Goal: Find specific page/section: Find specific page/section

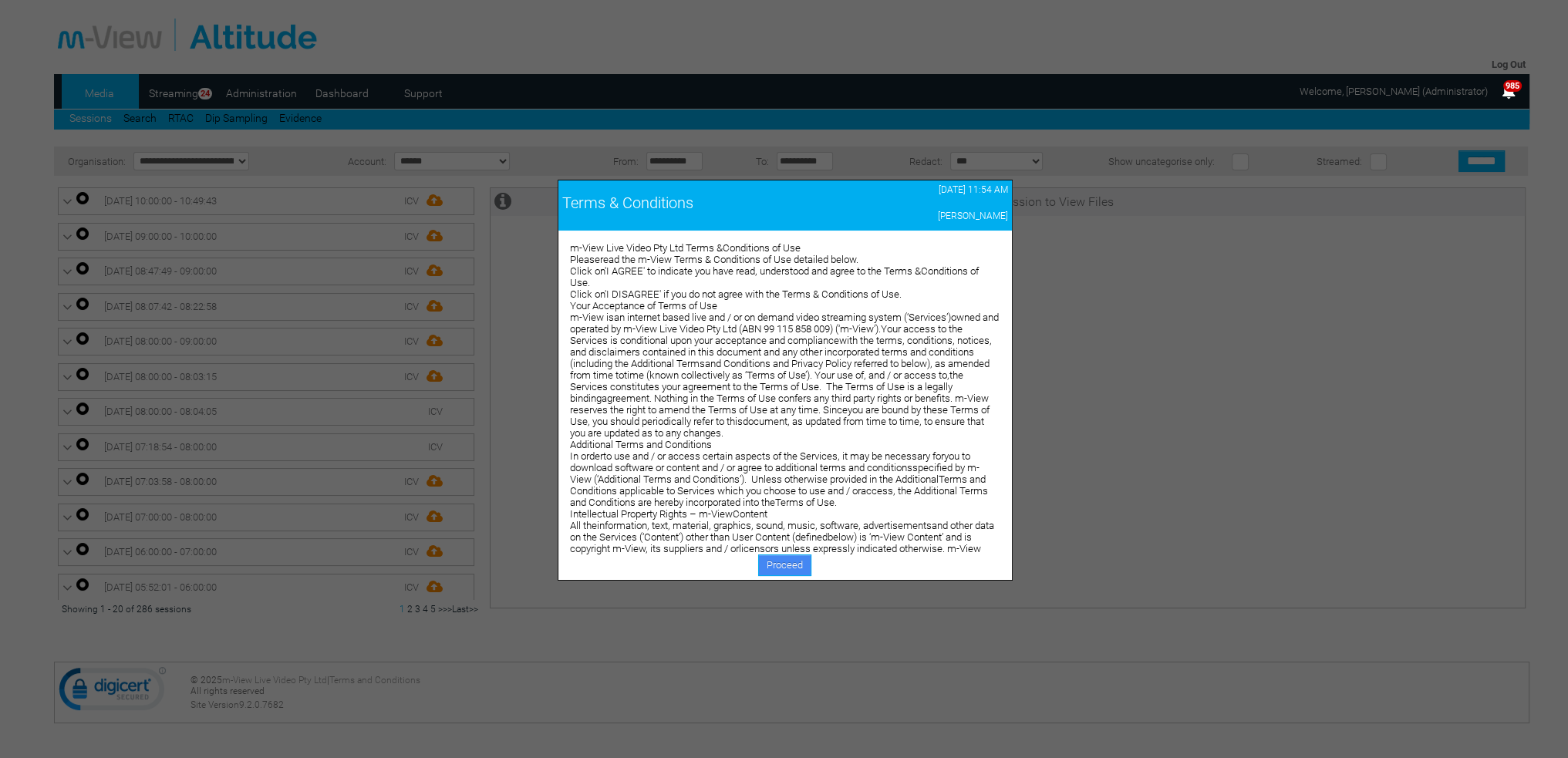
click at [773, 563] on link "Proceed" at bounding box center [784, 565] width 53 height 21
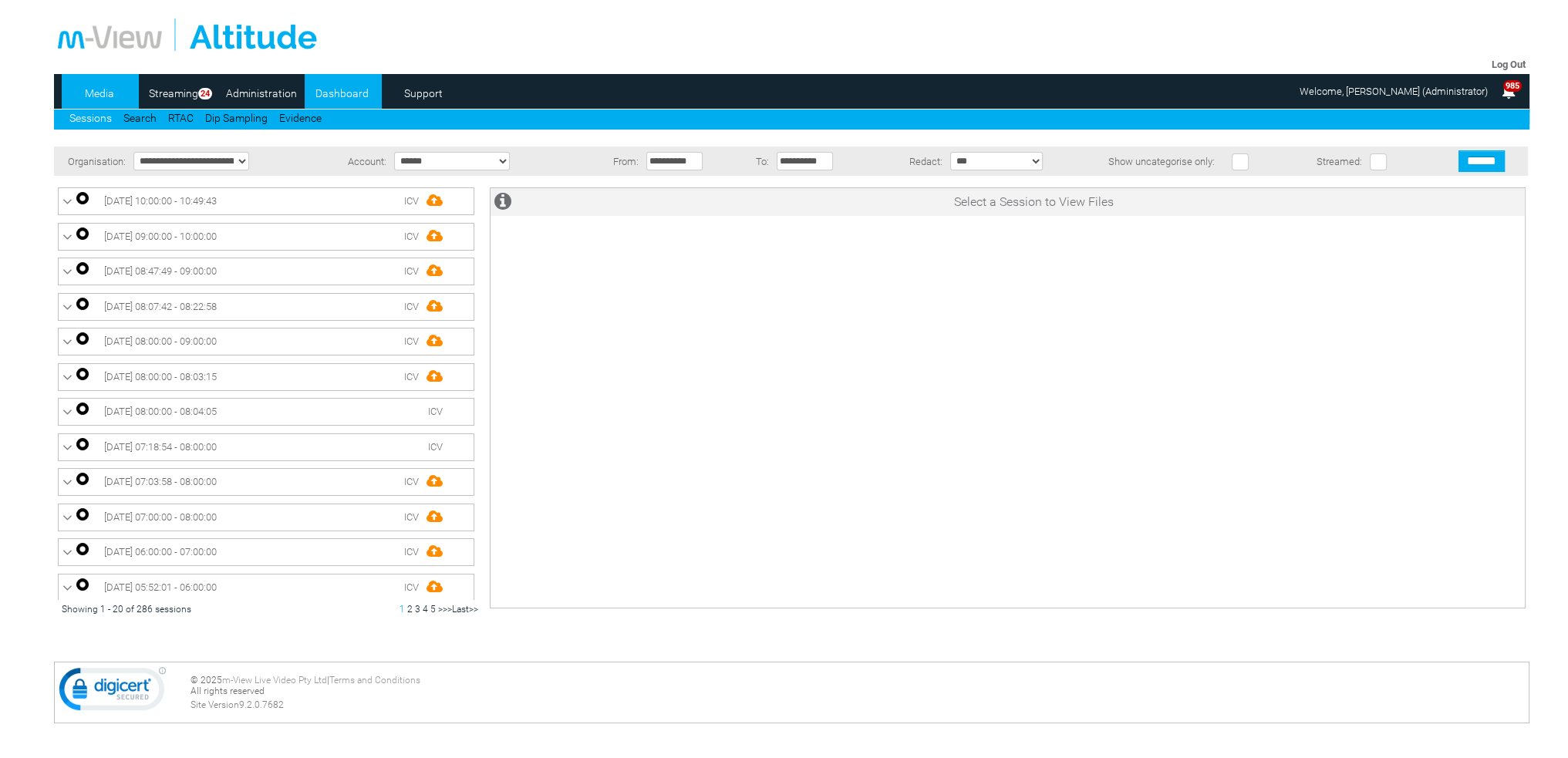
click at [337, 96] on link "Dashboard" at bounding box center [342, 94] width 75 height 23
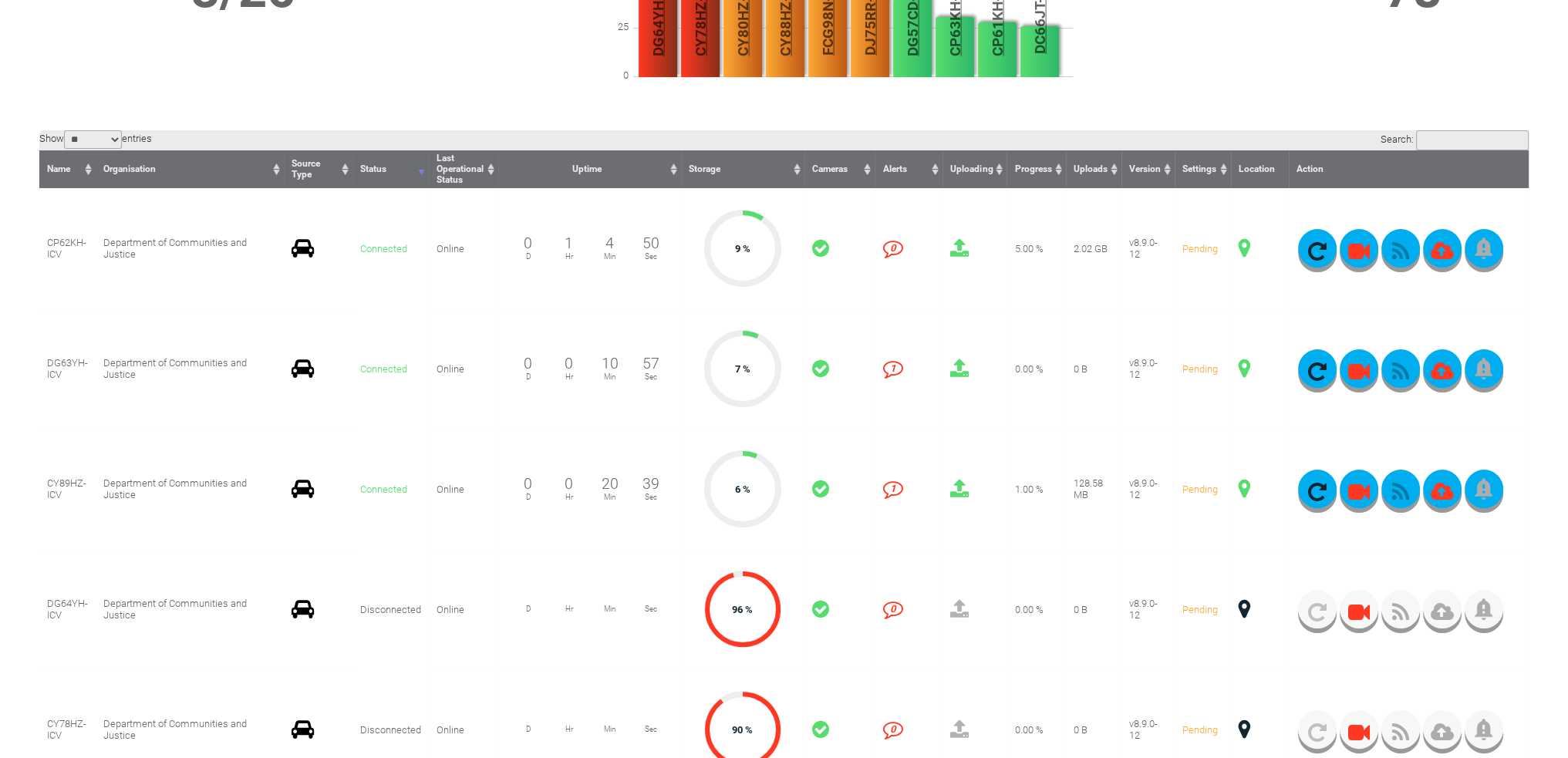
scroll to position [386, 0]
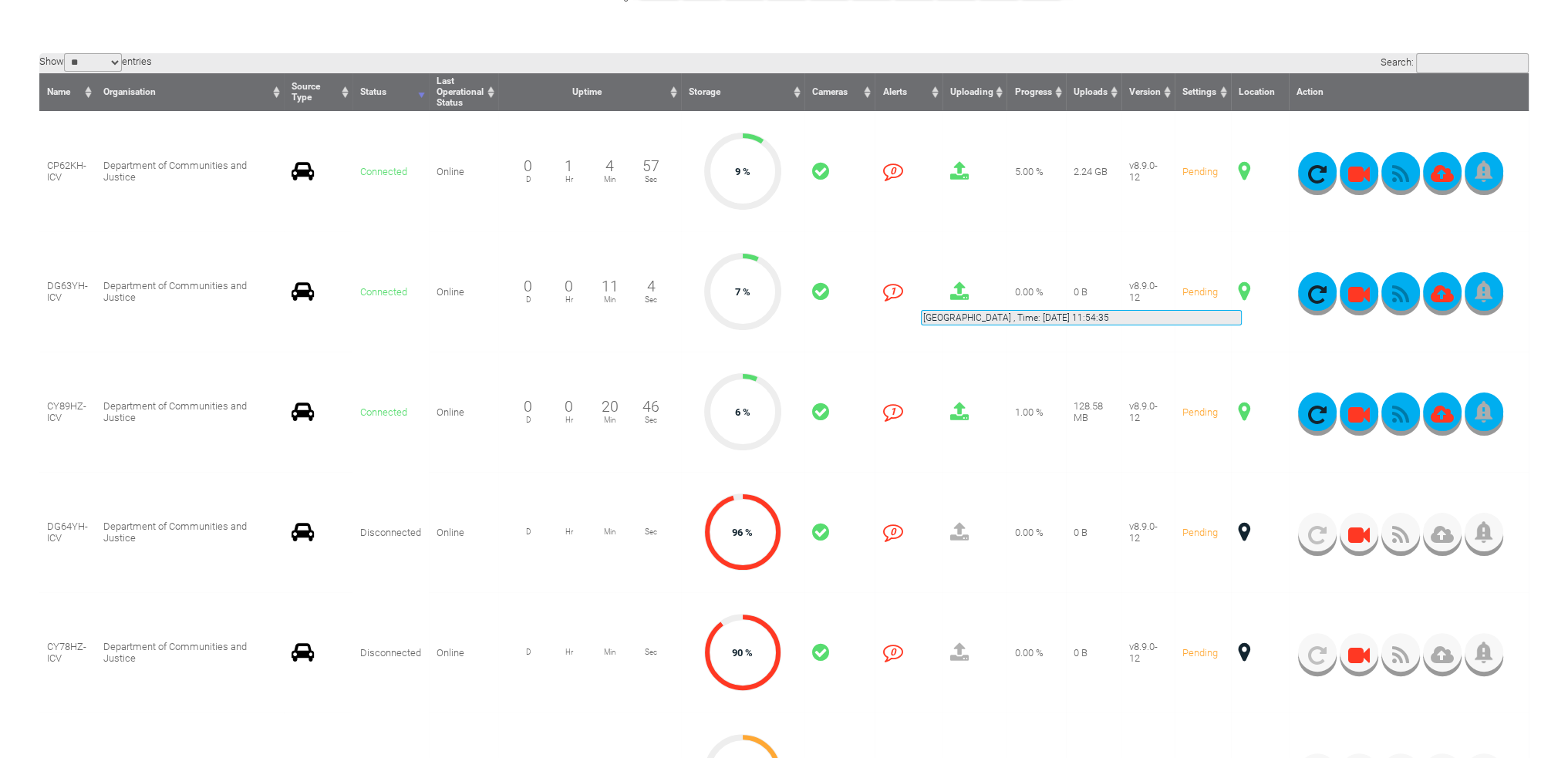
click at [1242, 292] on span at bounding box center [1245, 292] width 11 height 20
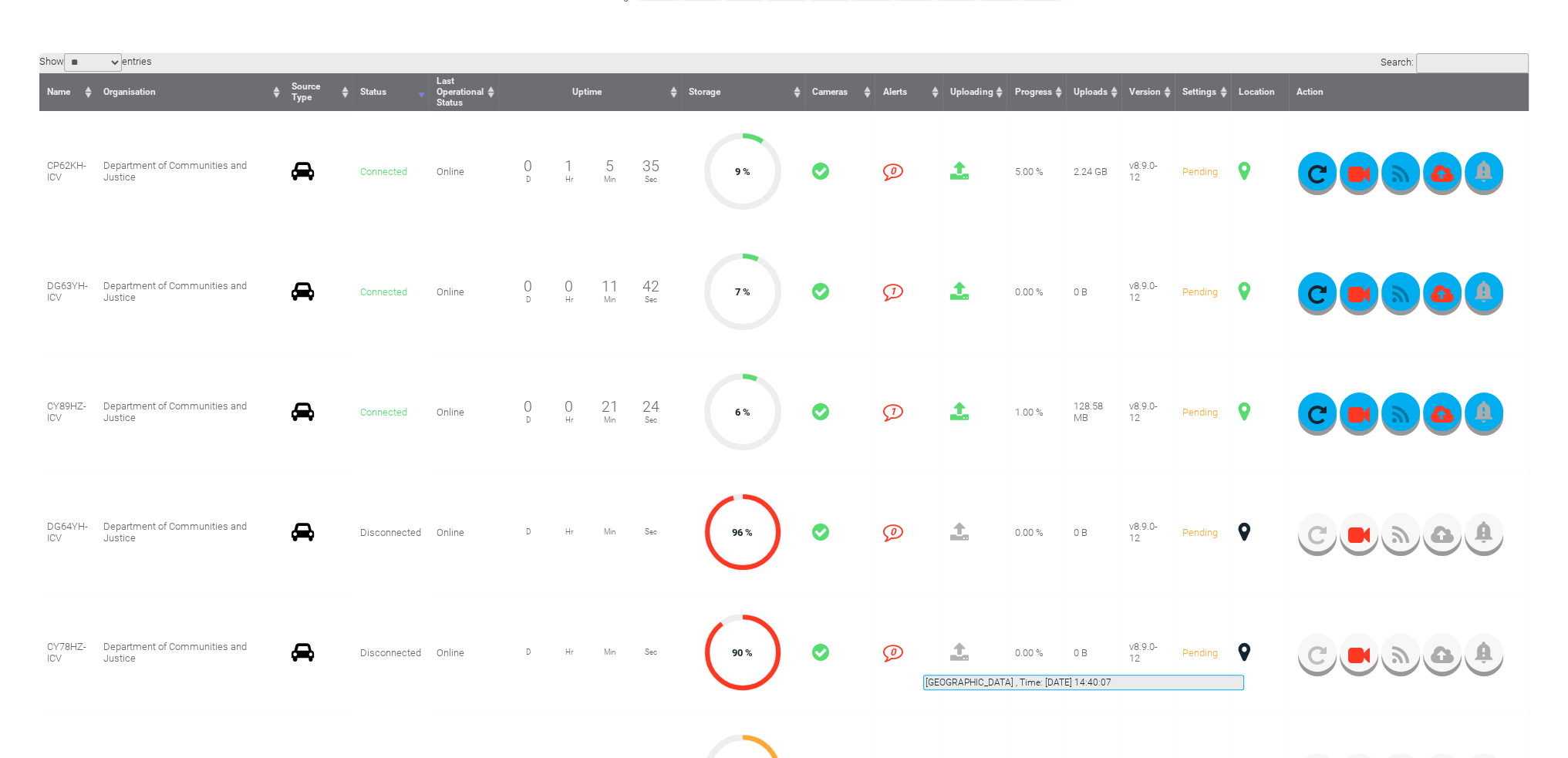
click at [1244, 656] on span at bounding box center [1245, 653] width 11 height 20
click at [1244, 533] on span at bounding box center [1245, 532] width 11 height 20
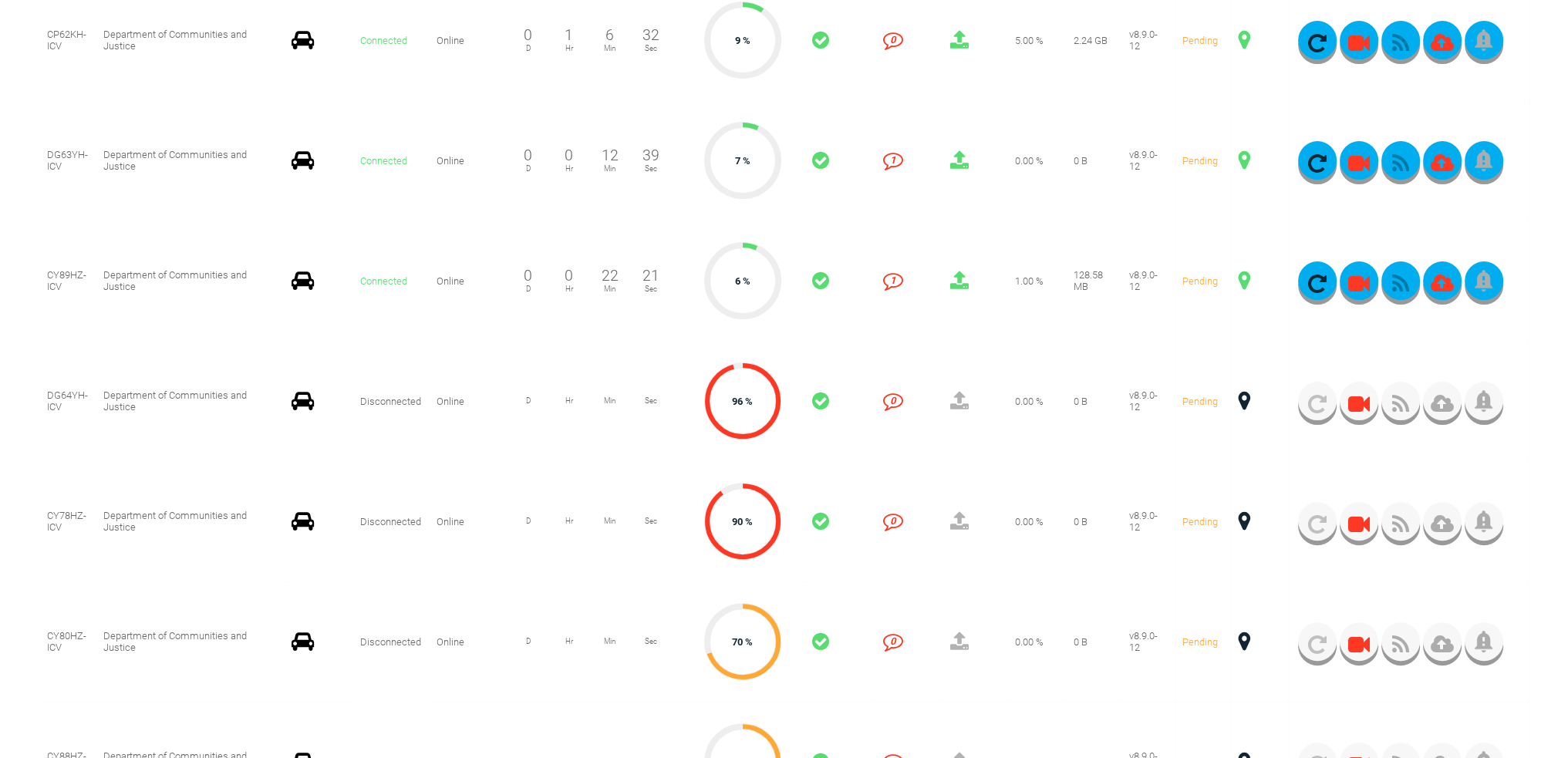
scroll to position [540, 0]
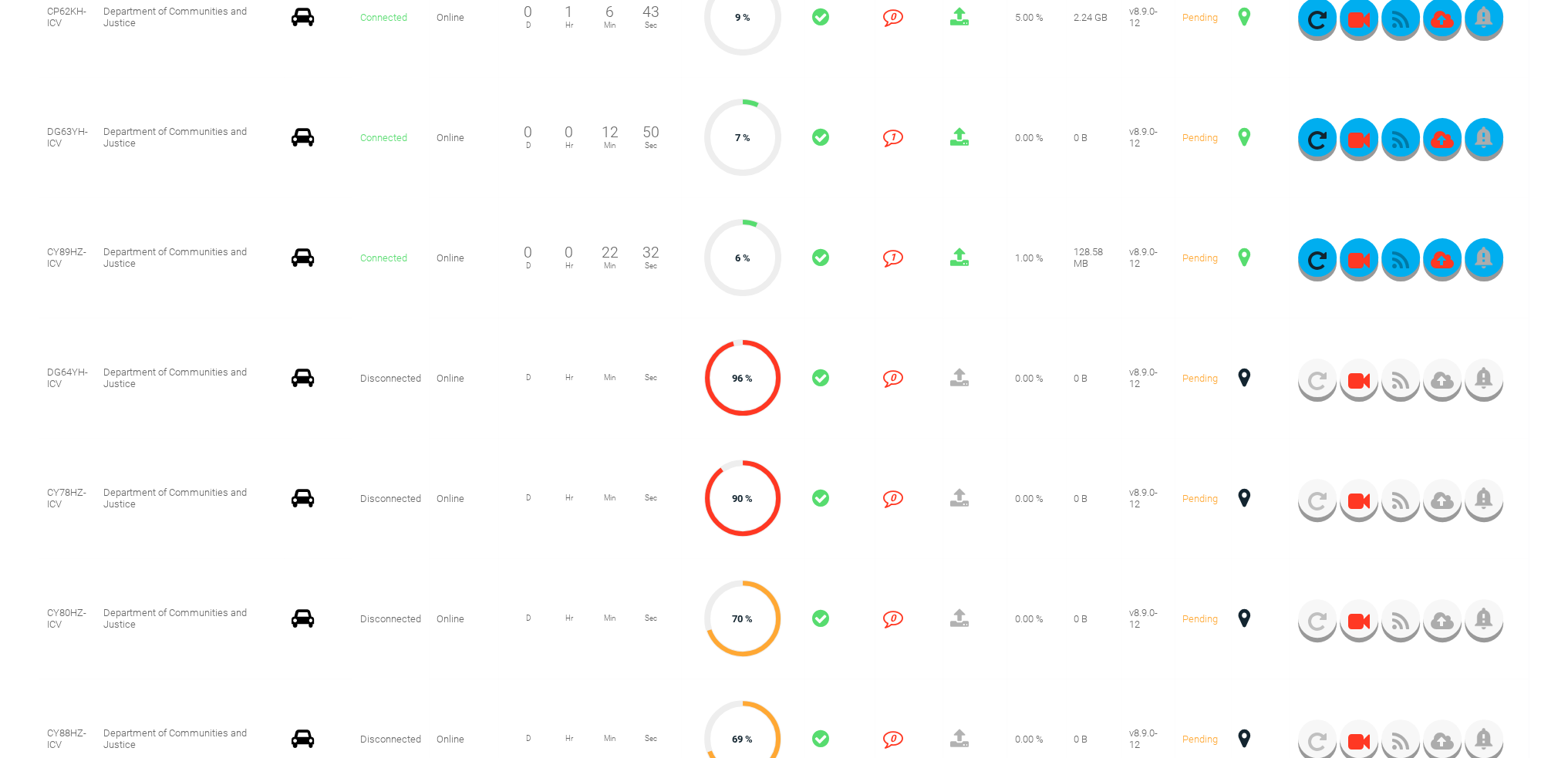
click at [1244, 499] on span at bounding box center [1245, 498] width 11 height 20
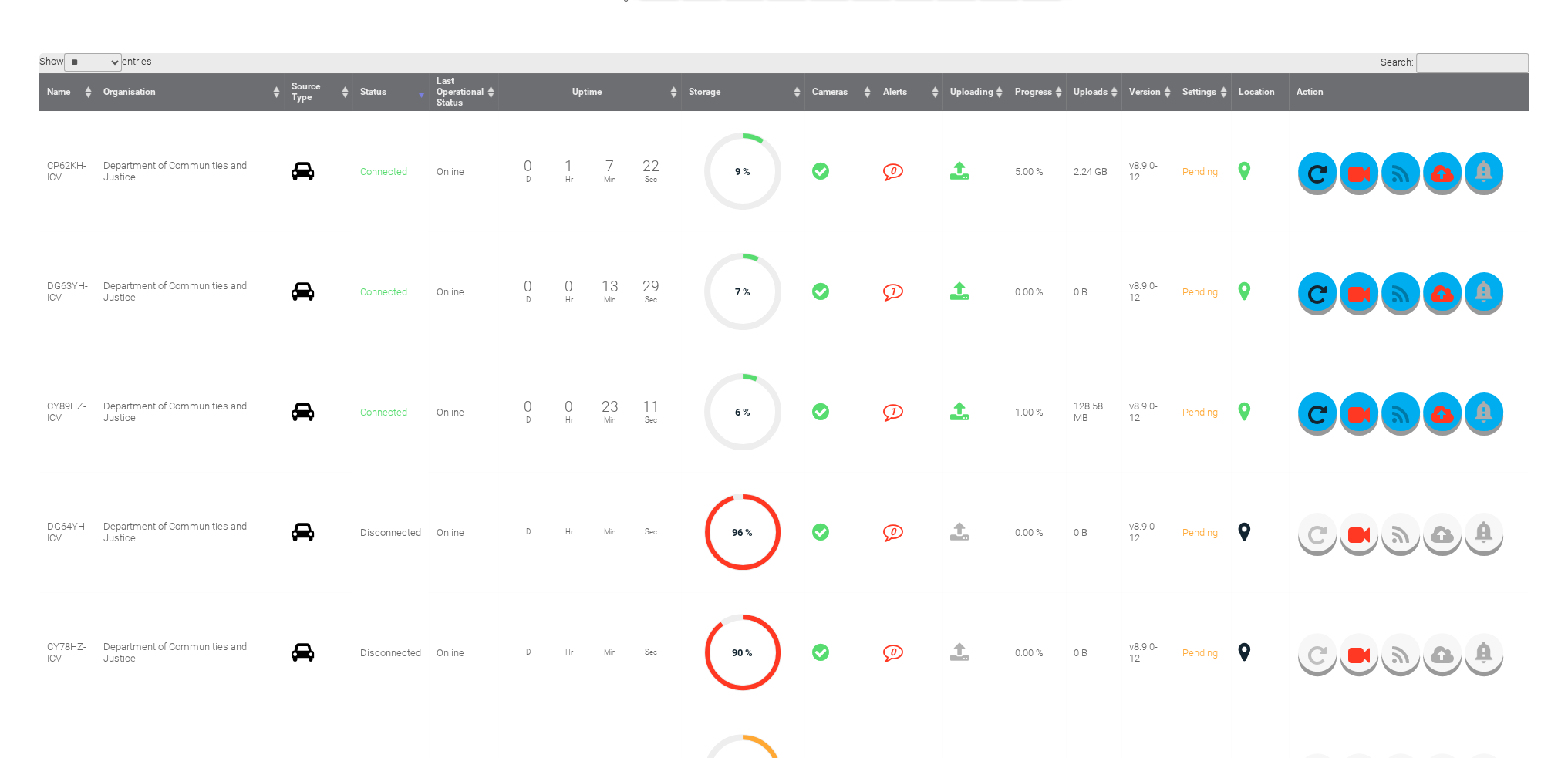
click at [1241, 412] on span at bounding box center [1245, 411] width 11 height 20
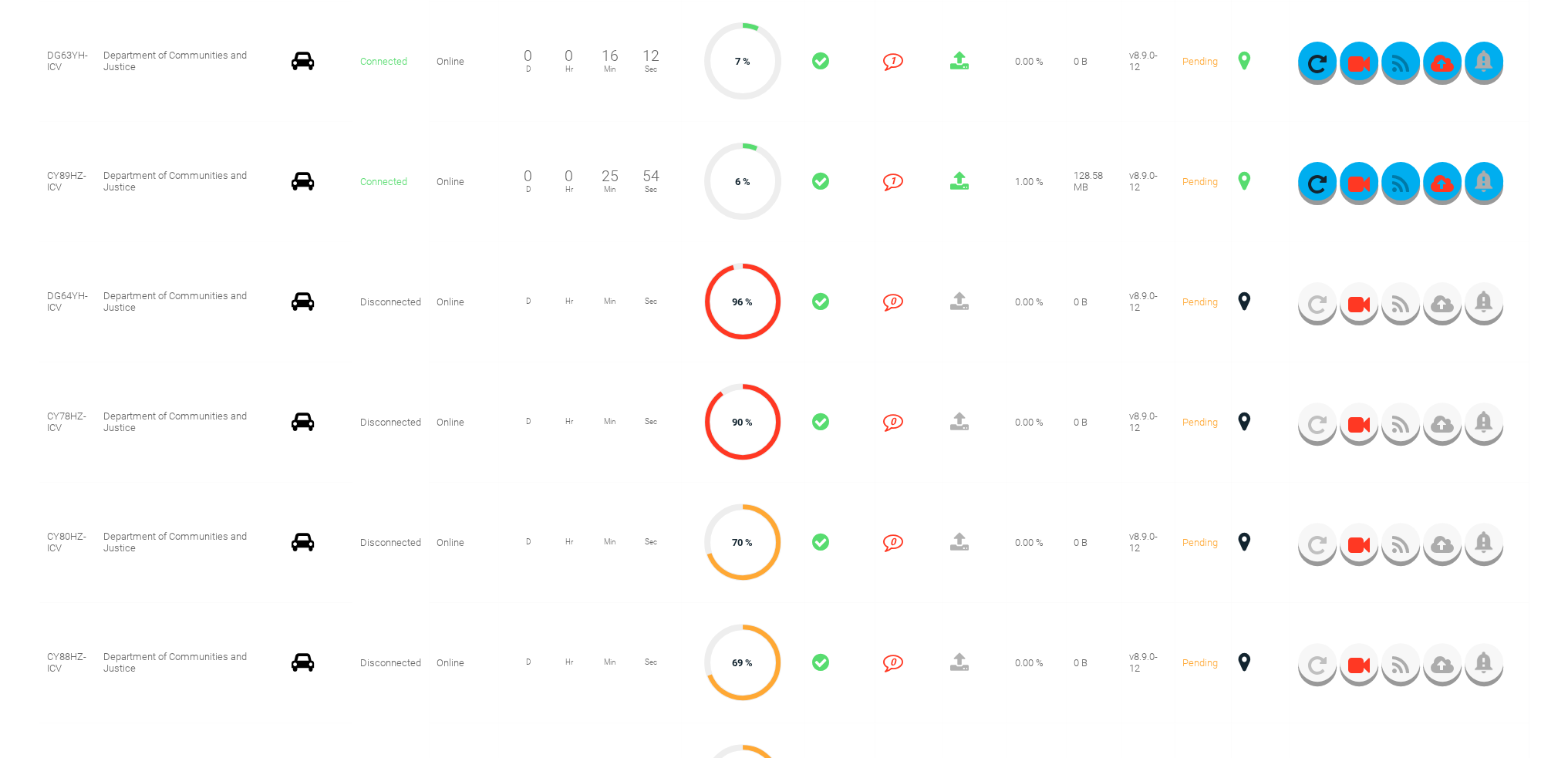
scroll to position [618, 0]
click at [1245, 418] on span at bounding box center [1245, 421] width 11 height 20
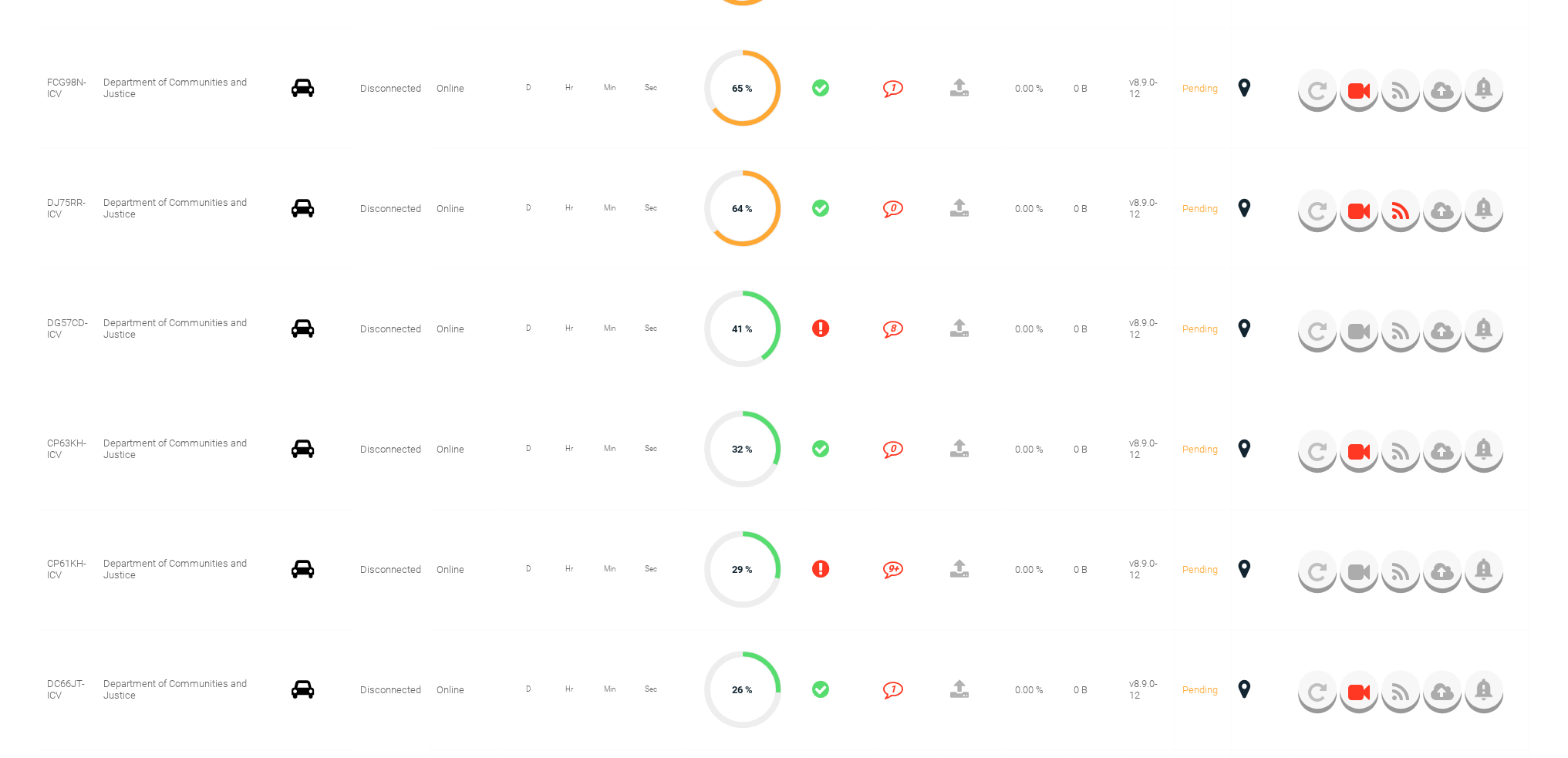
scroll to position [1466, 0]
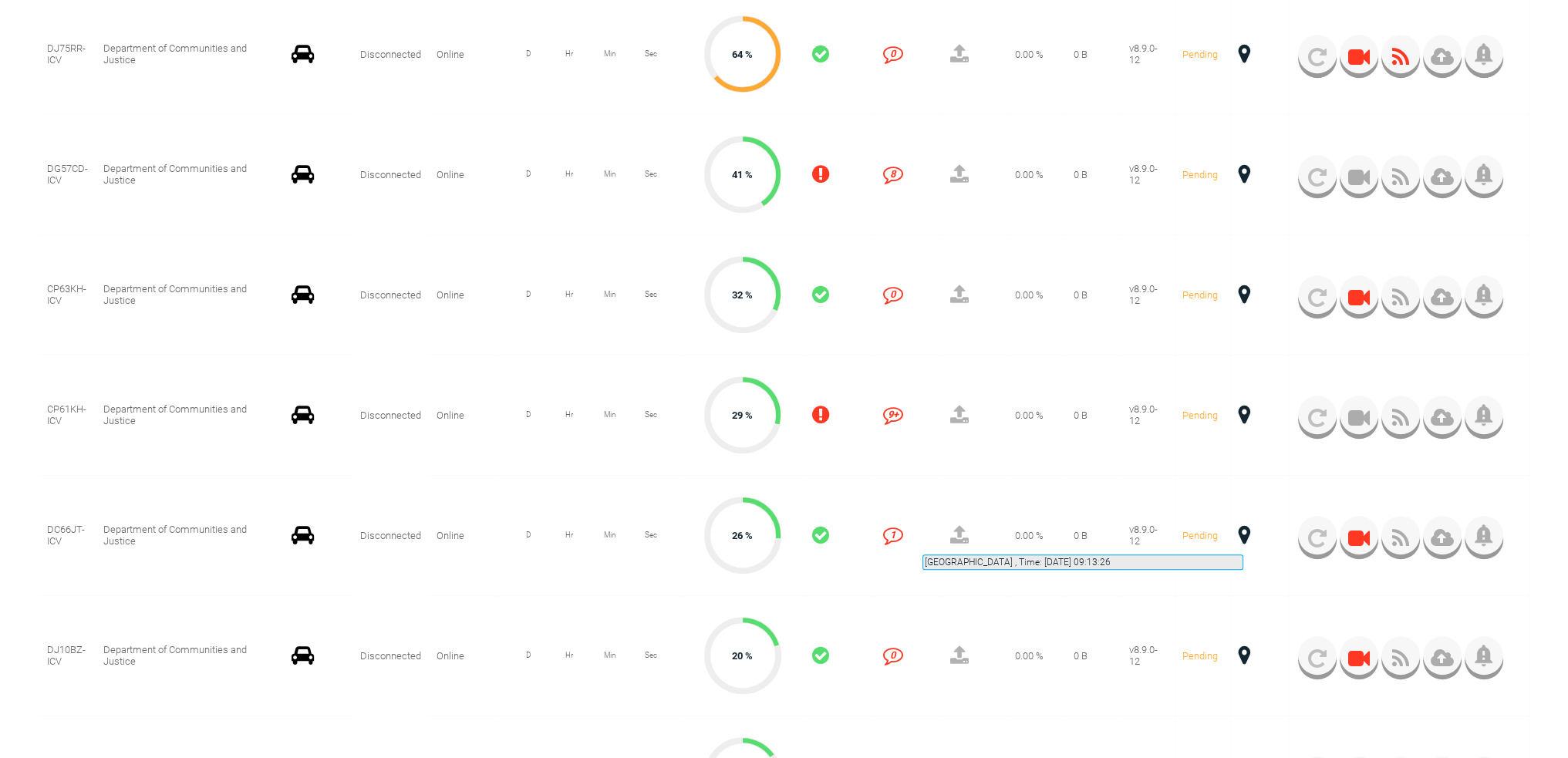
click at [1243, 536] on span at bounding box center [1245, 535] width 11 height 20
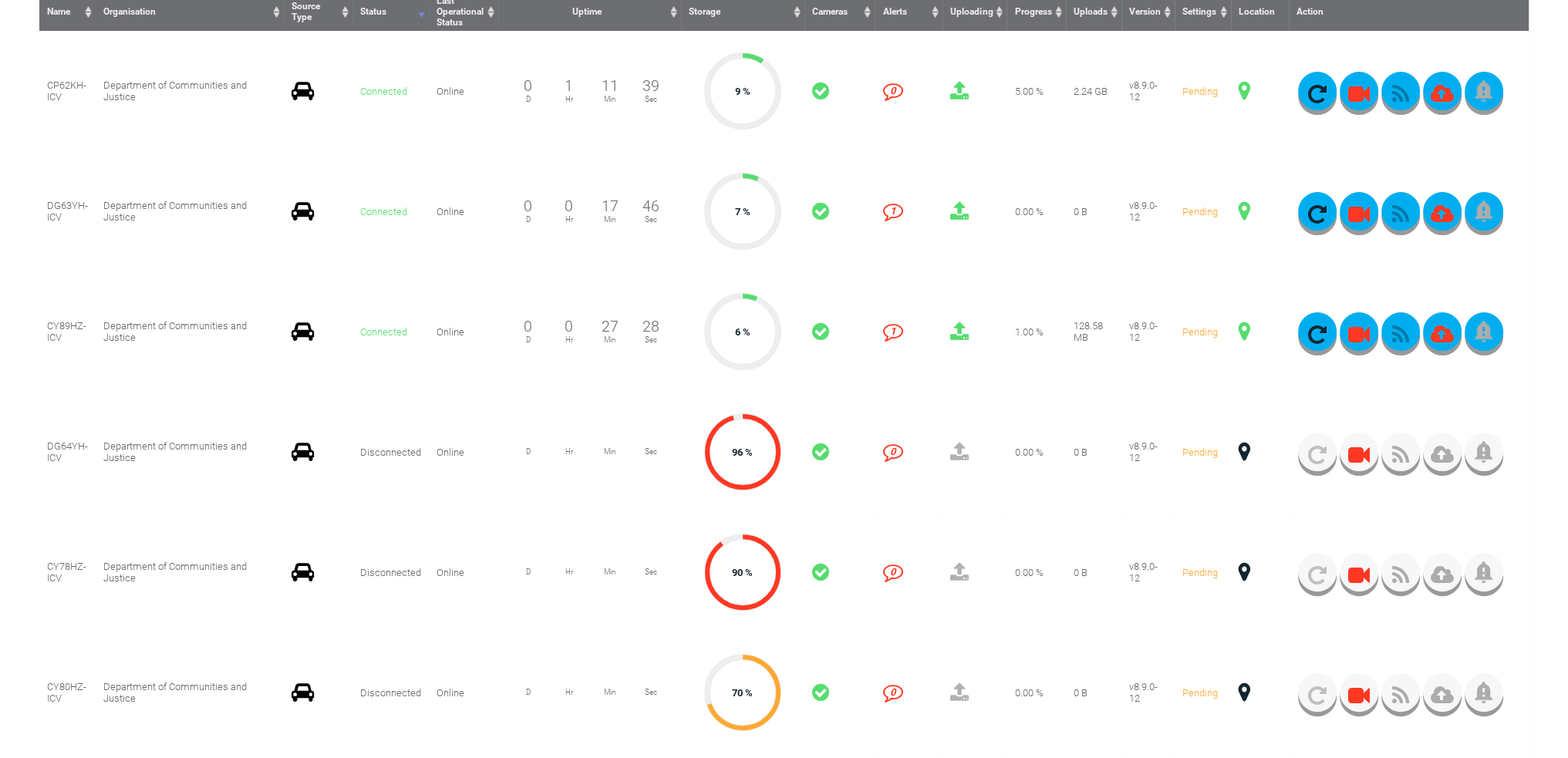
scroll to position [463, 0]
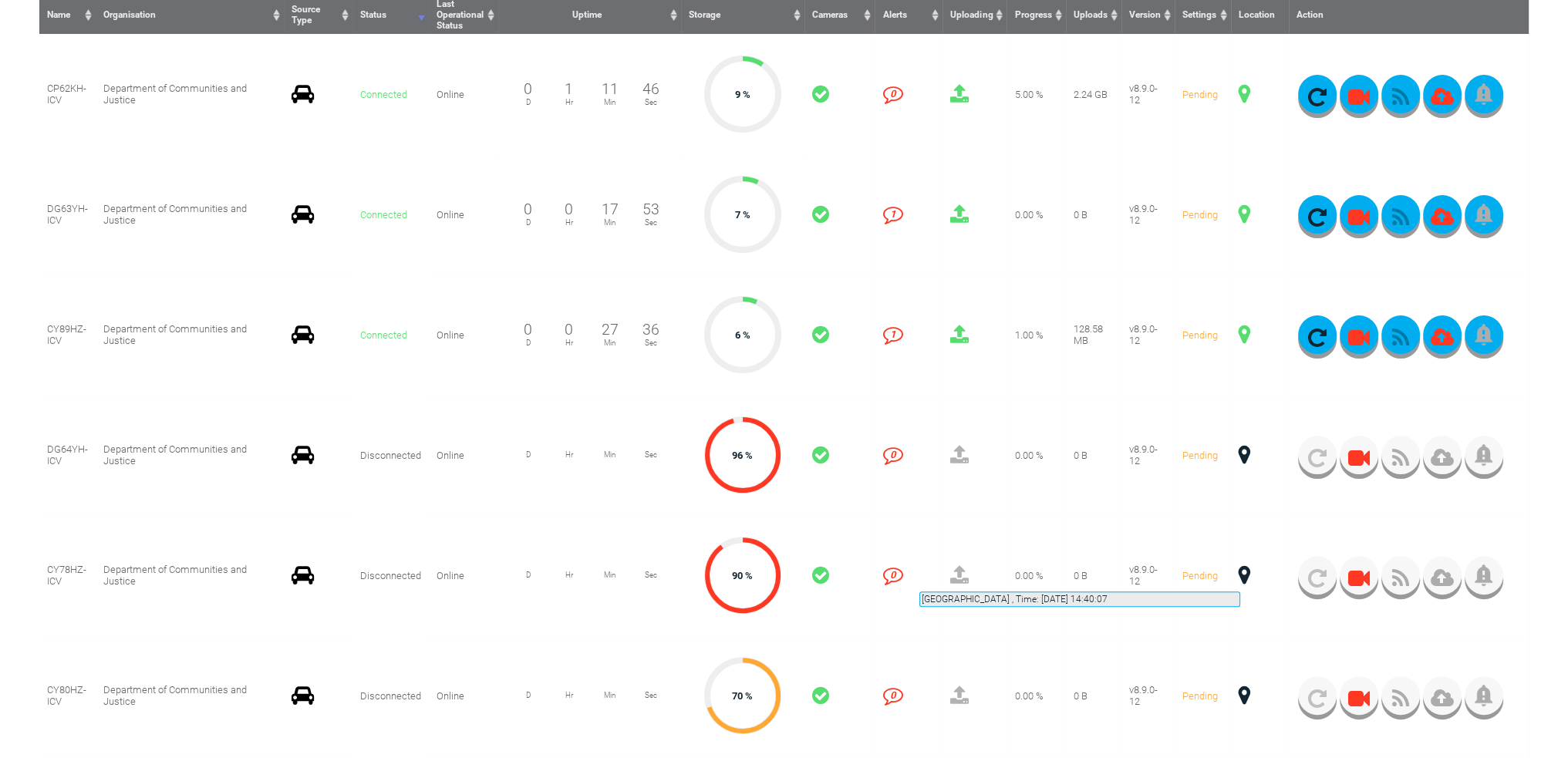
click at [1240, 573] on span at bounding box center [1245, 576] width 11 height 20
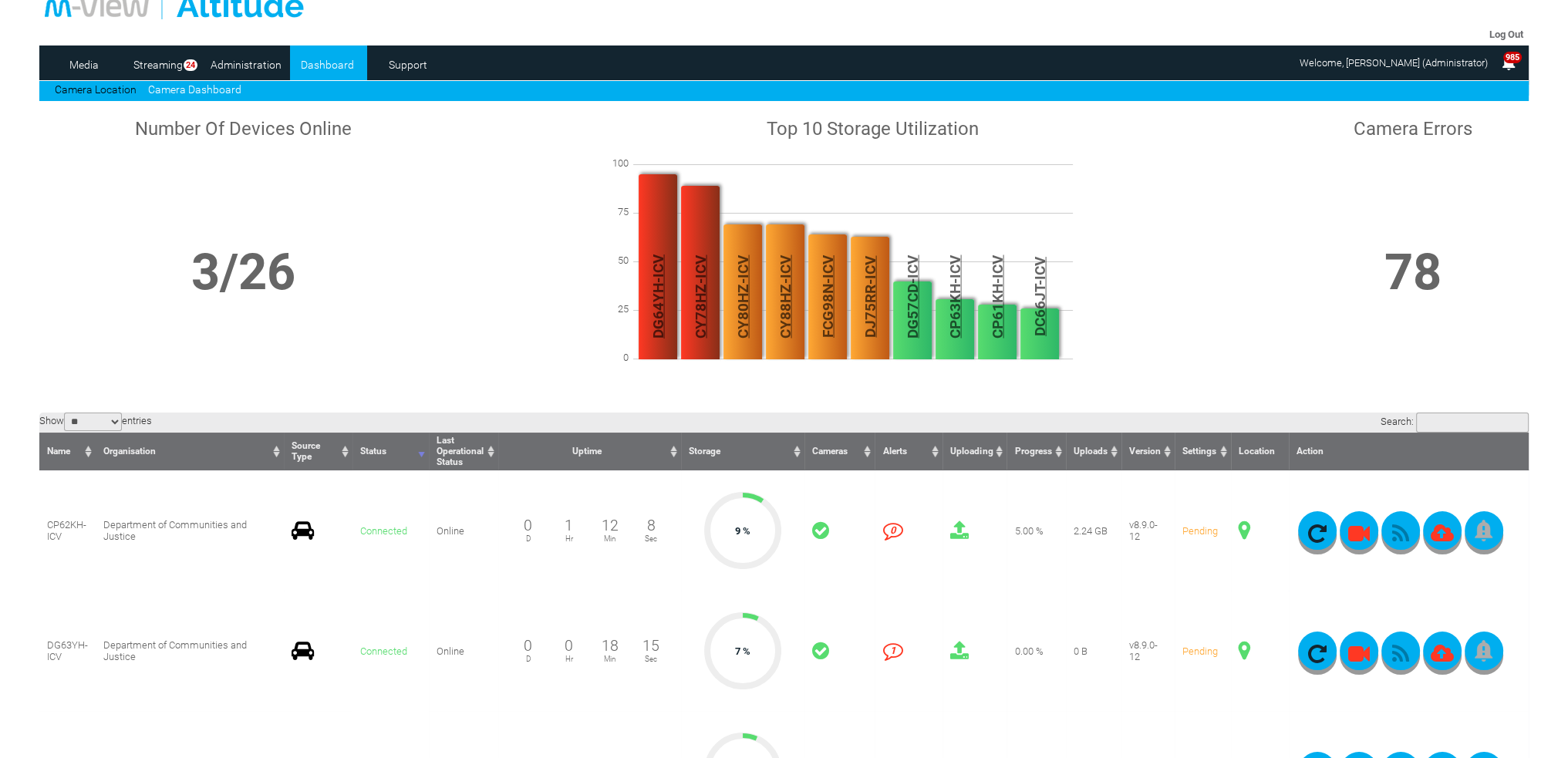
scroll to position [0, 0]
